Goal: Find specific page/section: Find specific page/section

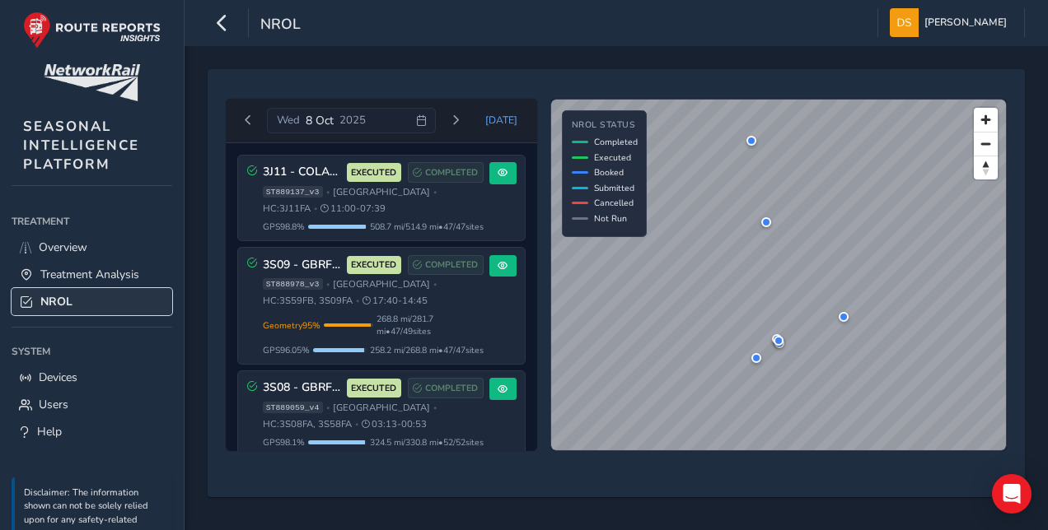
click at [63, 297] on span "NROL" at bounding box center [56, 302] width 32 height 16
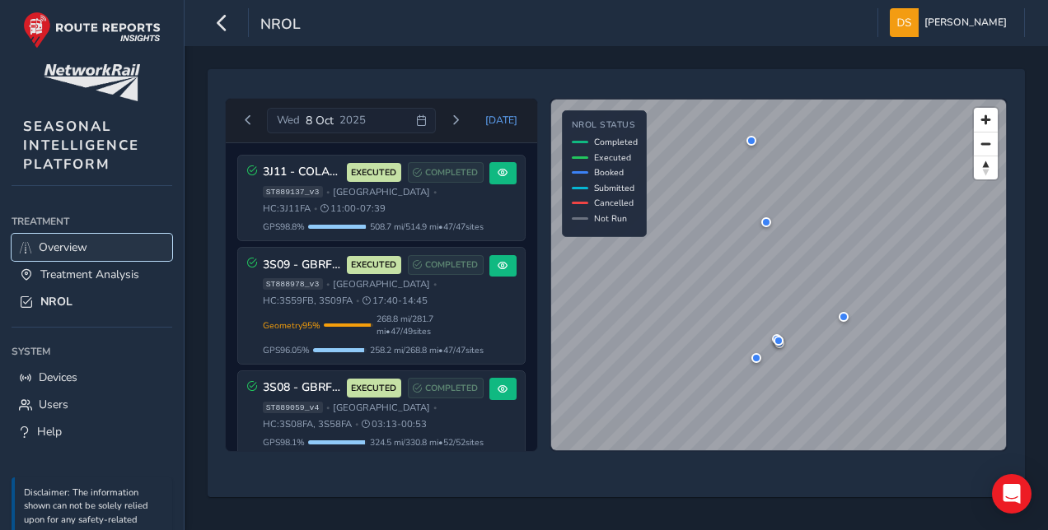
click at [72, 244] on span "Overview" at bounding box center [63, 248] width 49 height 16
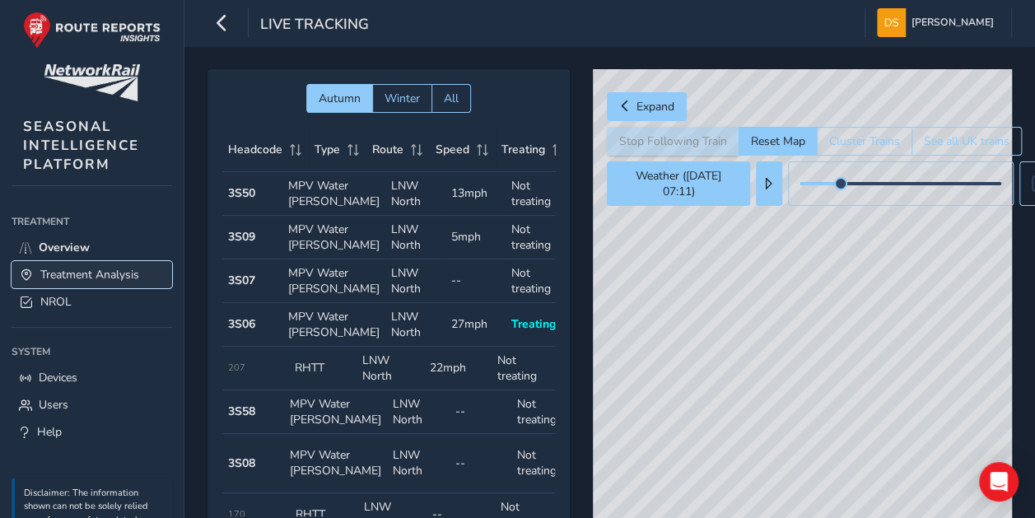
click at [77, 270] on span "Treatment Analysis" at bounding box center [89, 275] width 99 height 16
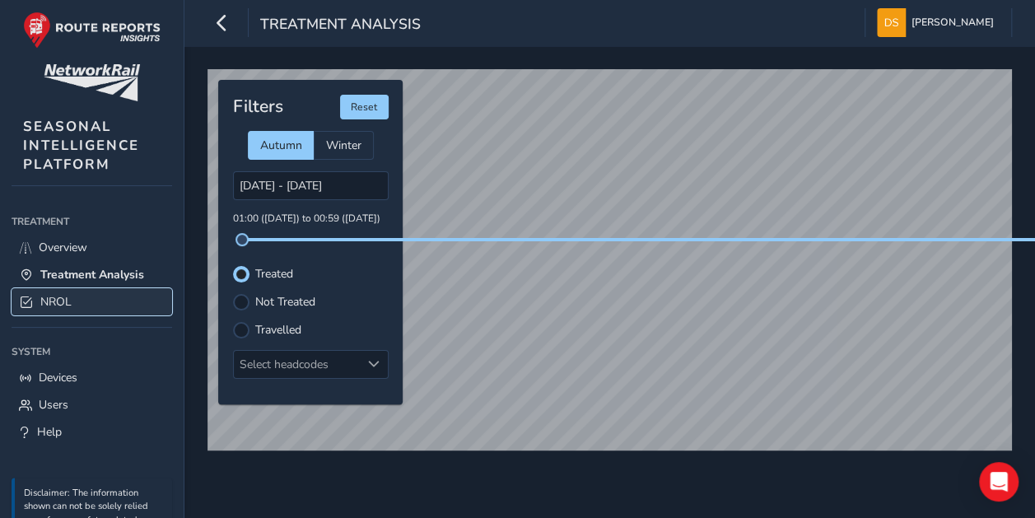
click at [58, 294] on span "NROL" at bounding box center [55, 302] width 31 height 16
